Goal: Task Accomplishment & Management: Use online tool/utility

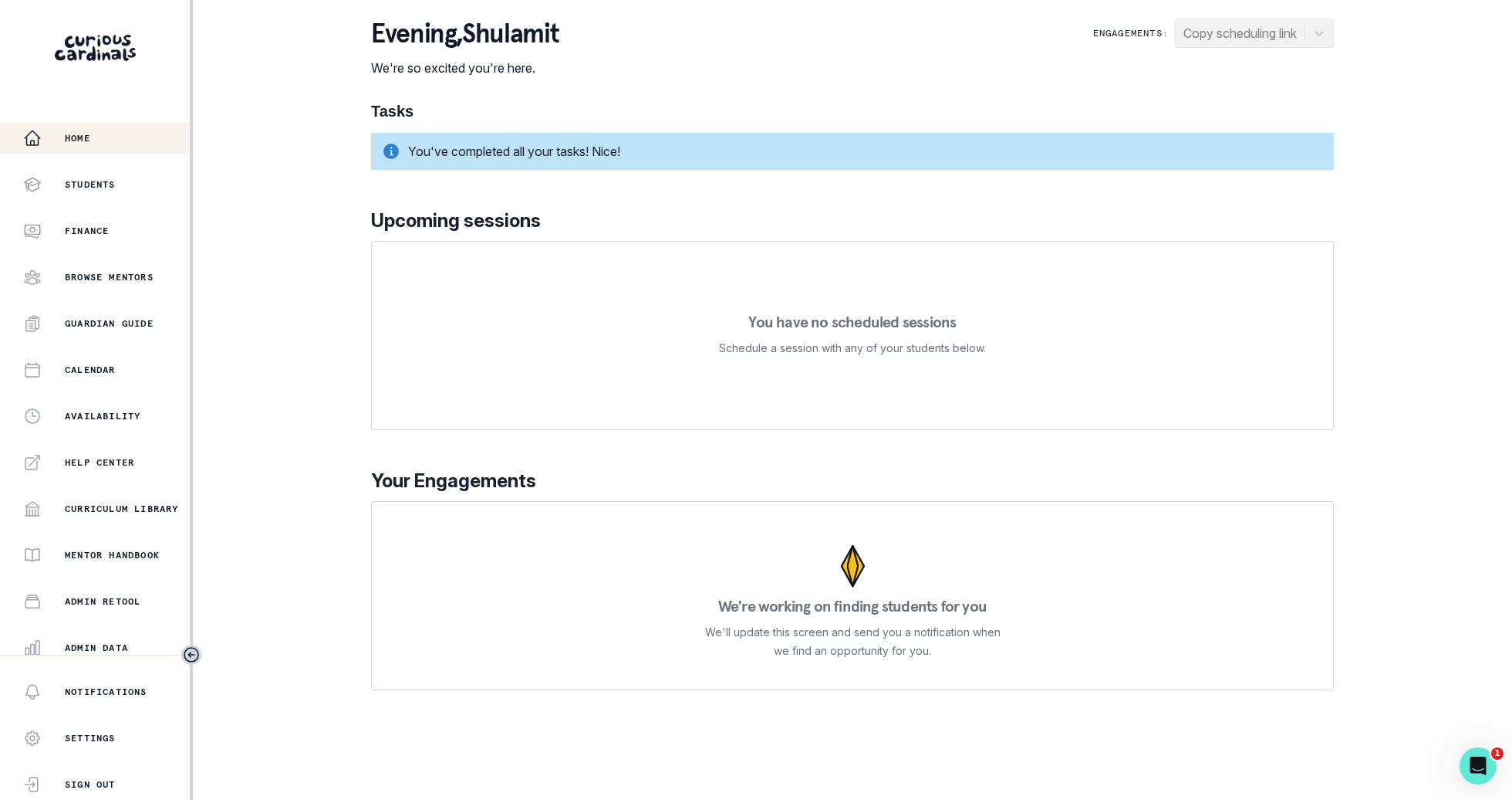
click at [39, 139] on icon "button" at bounding box center [32, 138] width 19 height 19
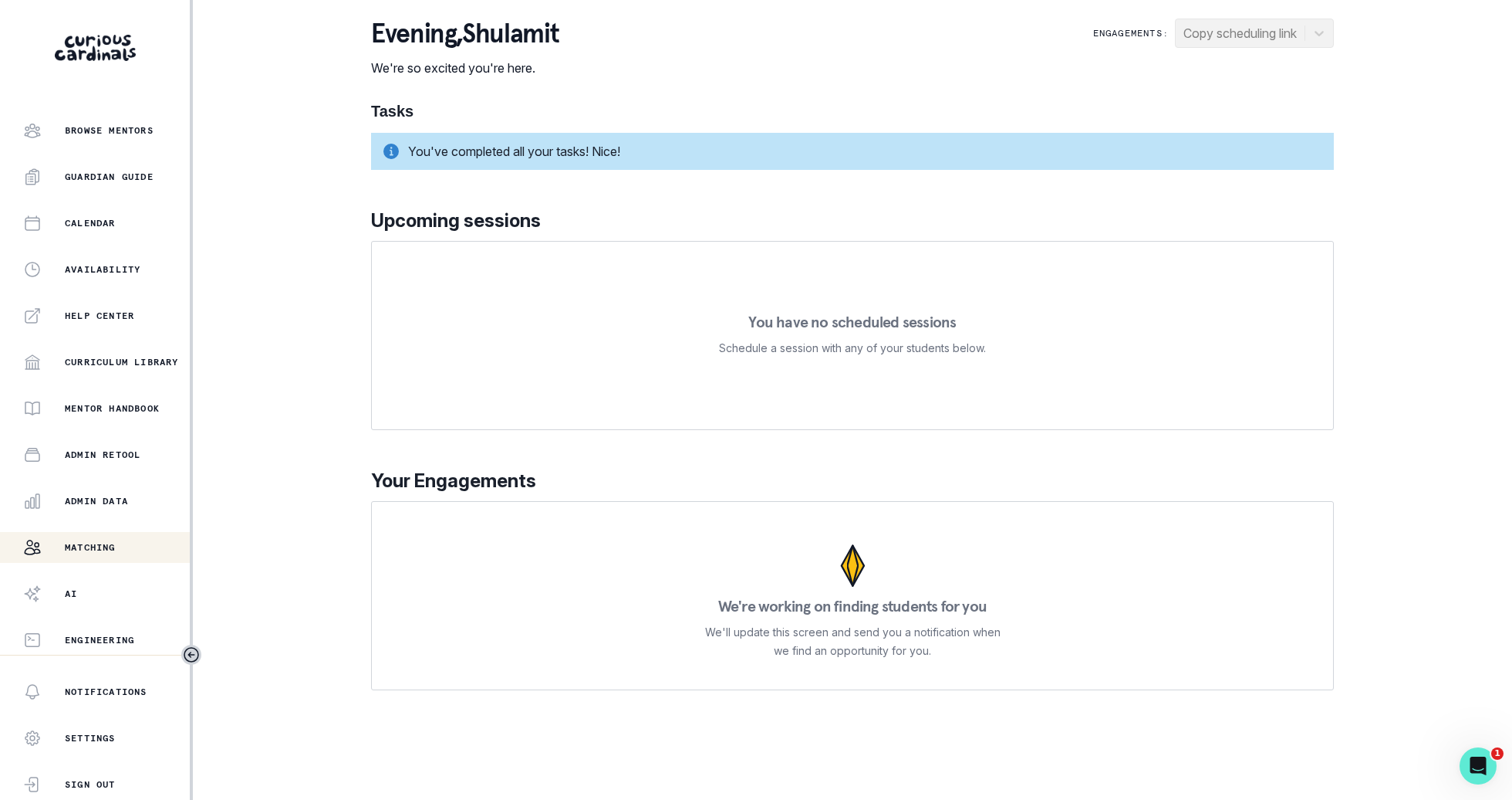
click at [113, 539] on div "Matching" at bounding box center [106, 547] width 167 height 19
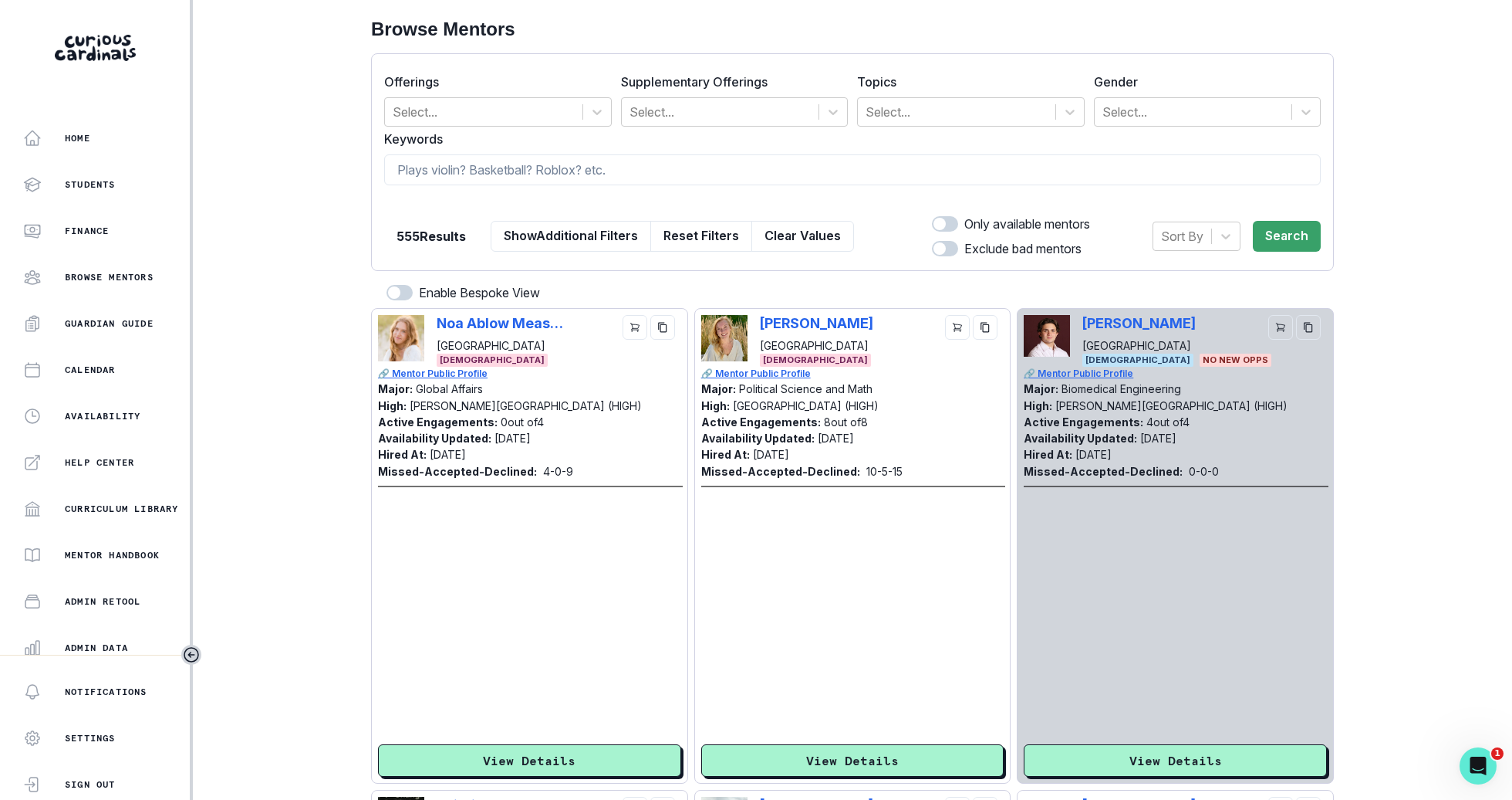
scroll to position [147, 0]
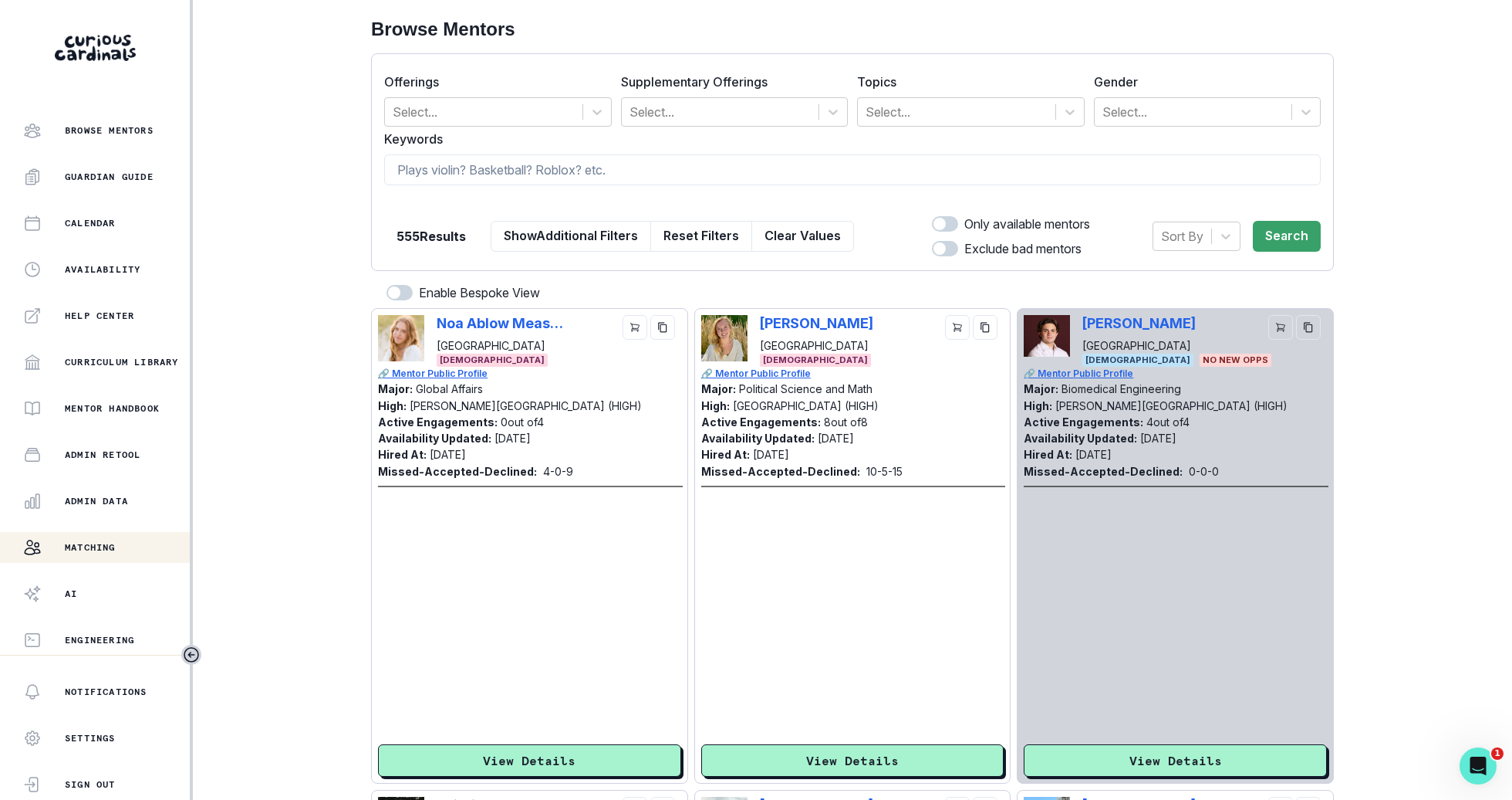
drag, startPoint x: 137, startPoint y: 498, endPoint x: 1400, endPoint y: 105, distance: 1322.7
click at [137, 498] on div "Admin Data" at bounding box center [106, 500] width 167 height 19
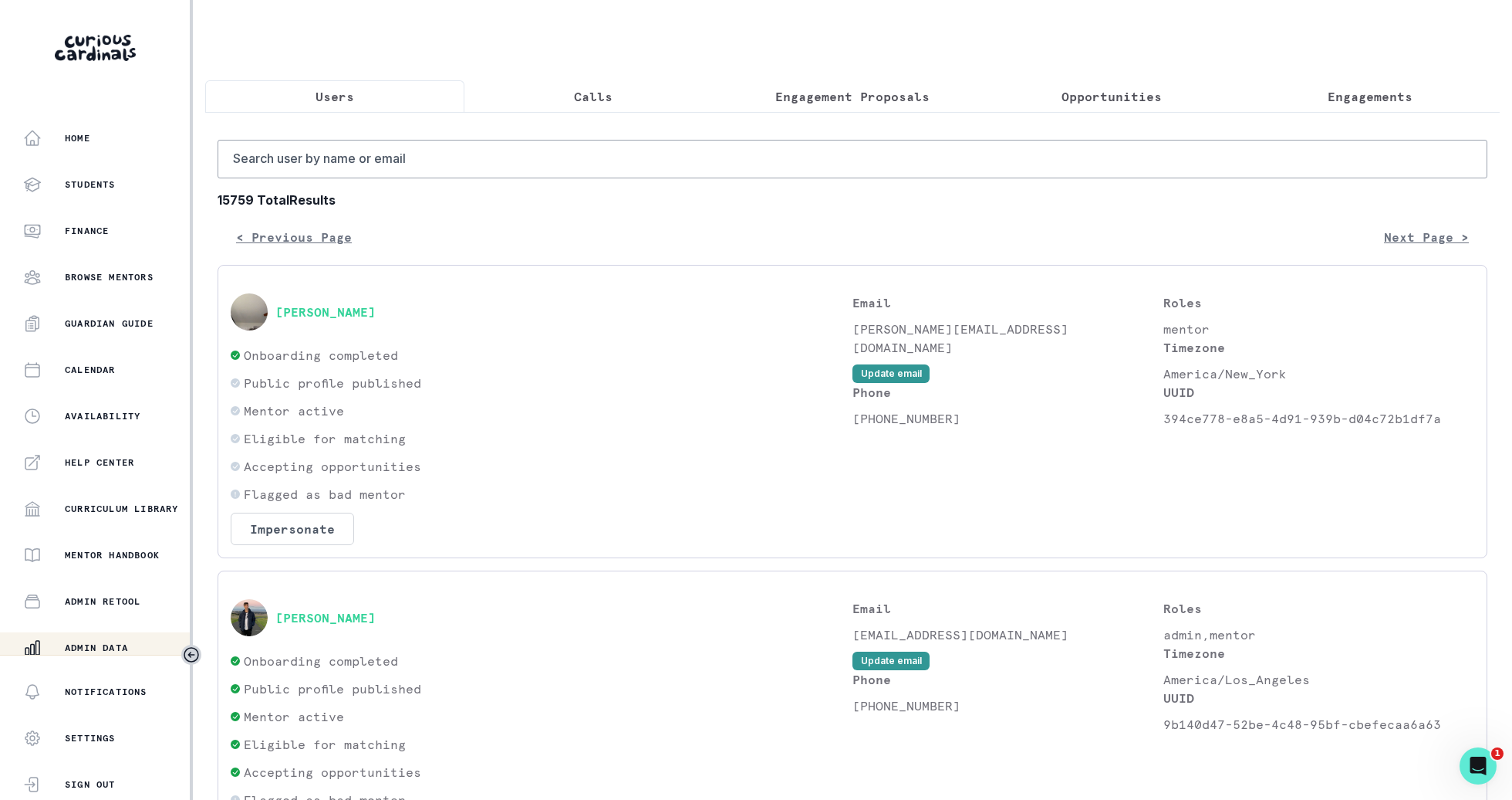
click at [1368, 87] on p "Engagements" at bounding box center [1371, 96] width 85 height 19
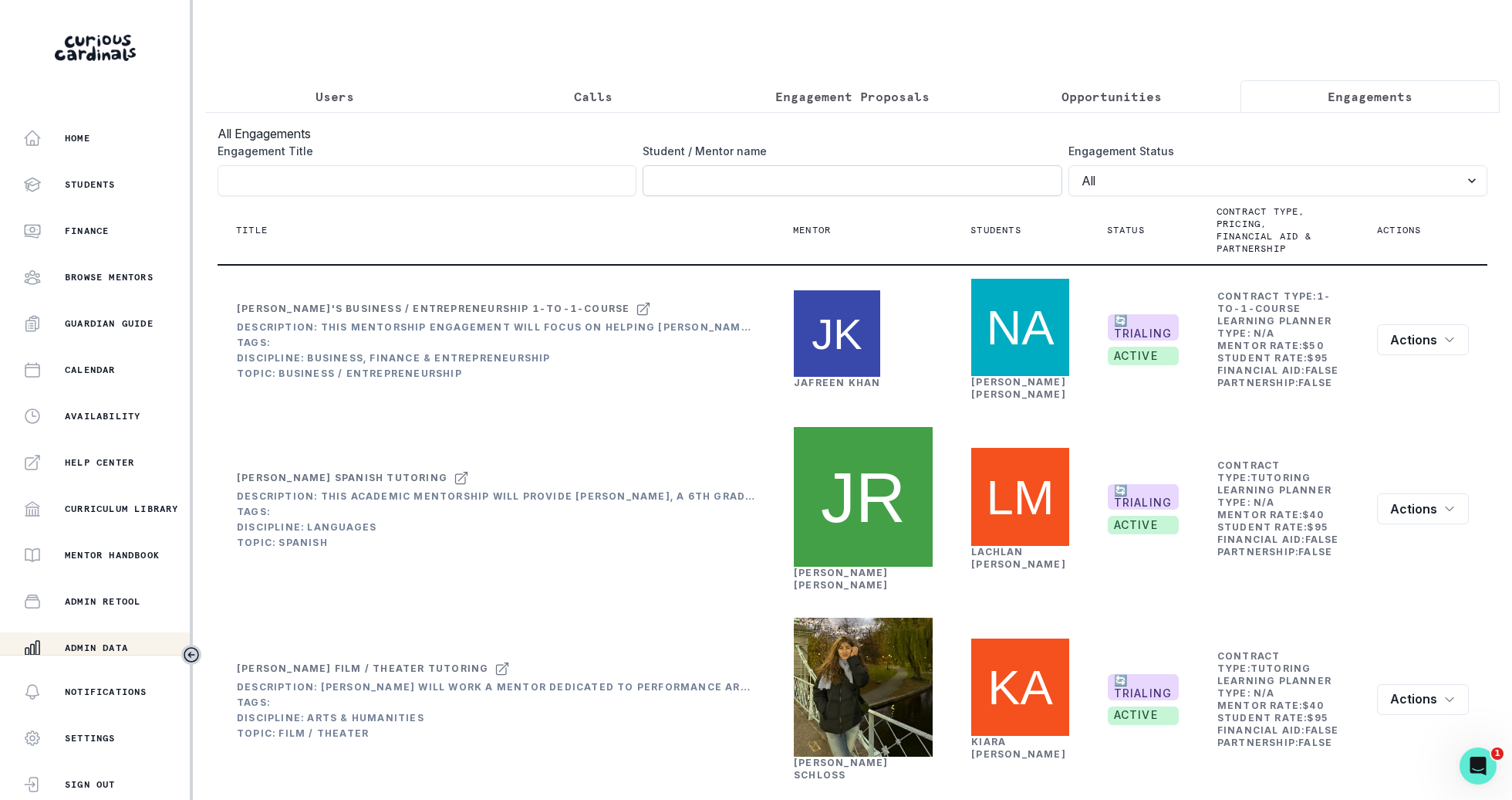
click at [951, 177] on input "Engagement Title" at bounding box center [852, 180] width 419 height 31
type input "[PERSON_NAME]"
click button "submit" at bounding box center [0, 0] width 0 height 0
